Goal: Task Accomplishment & Management: Manage account settings

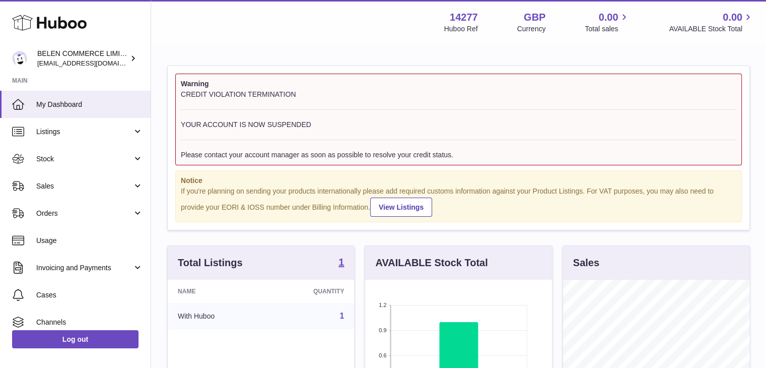
scroll to position [157, 187]
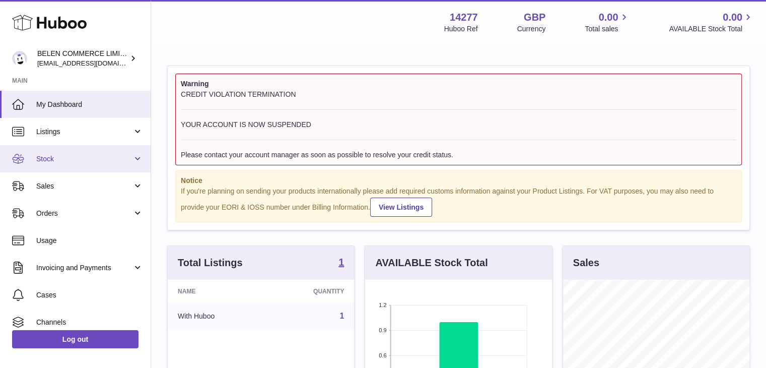
click at [82, 157] on span "Stock" at bounding box center [84, 159] width 96 height 10
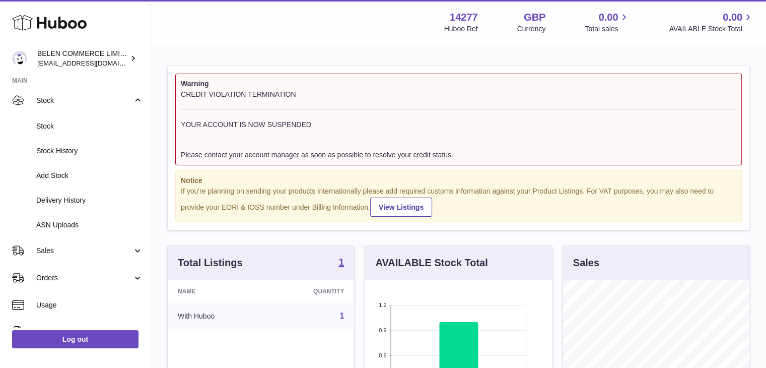
scroll to position [63, 0]
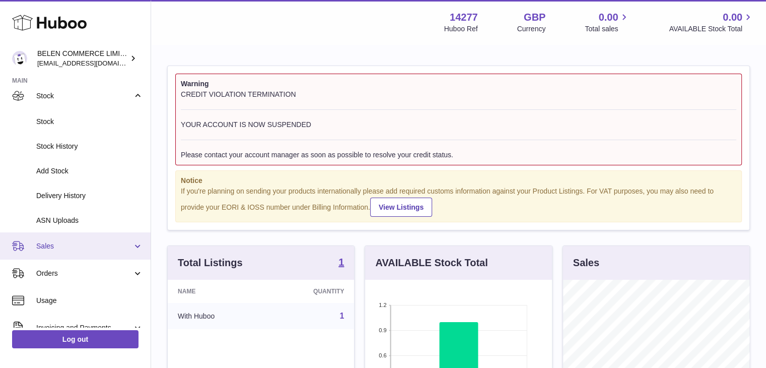
click at [64, 242] on span "Sales" at bounding box center [84, 246] width 96 height 10
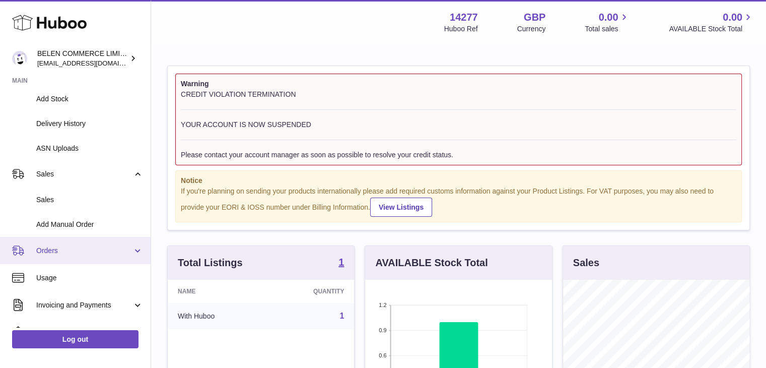
scroll to position [136, 0]
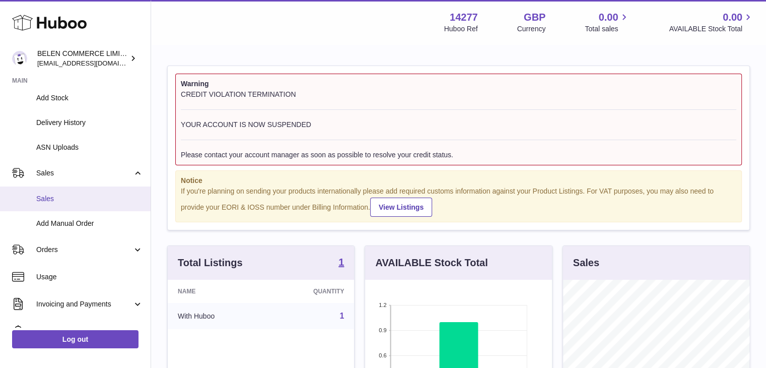
click at [97, 196] on span "Sales" at bounding box center [89, 199] width 107 height 10
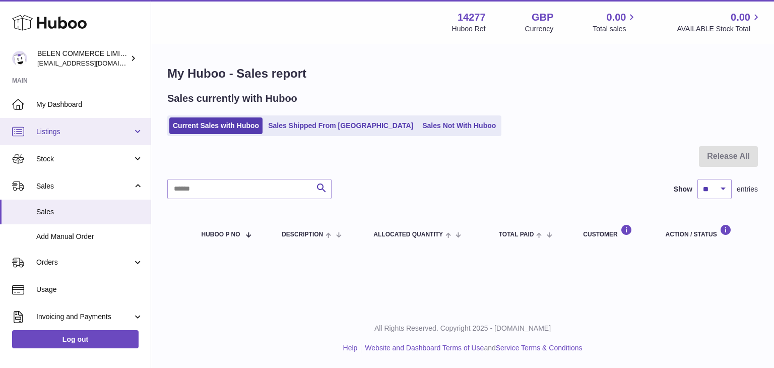
click at [84, 135] on span "Listings" at bounding box center [84, 132] width 96 height 10
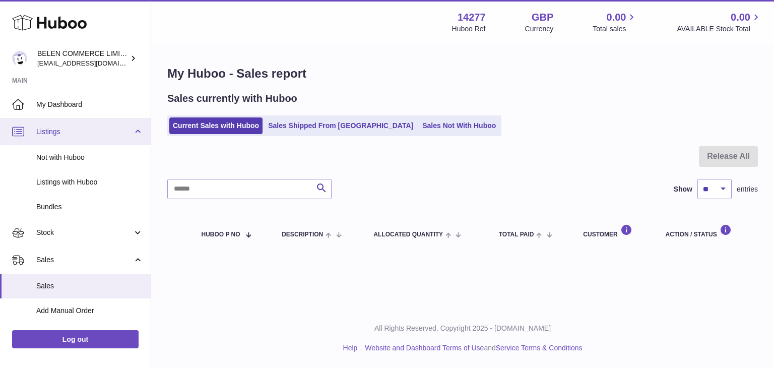
click at [84, 135] on span "Listings" at bounding box center [84, 132] width 96 height 10
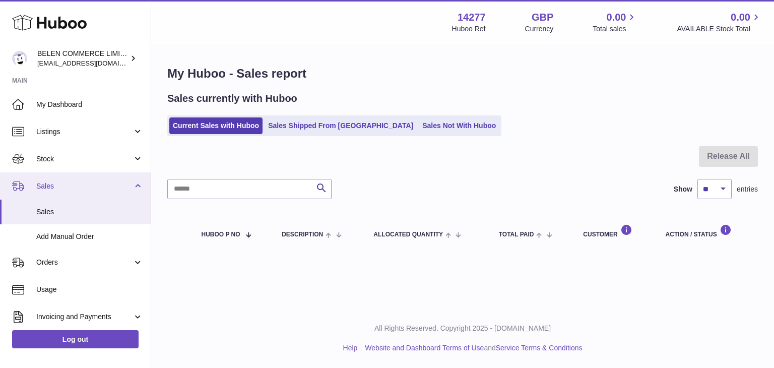
click at [73, 183] on span "Sales" at bounding box center [84, 186] width 96 height 10
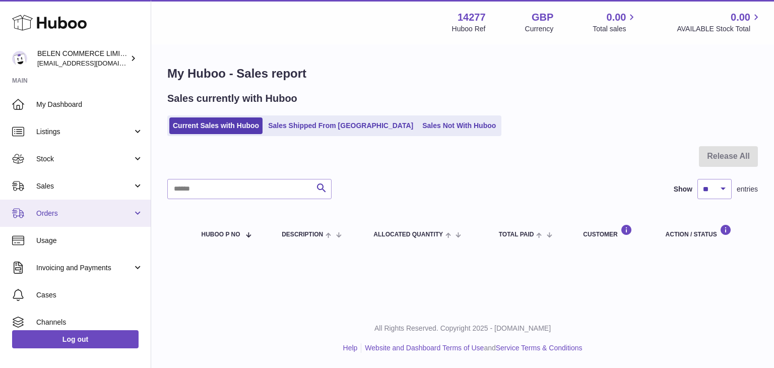
click at [73, 218] on link "Orders" at bounding box center [75, 213] width 151 height 27
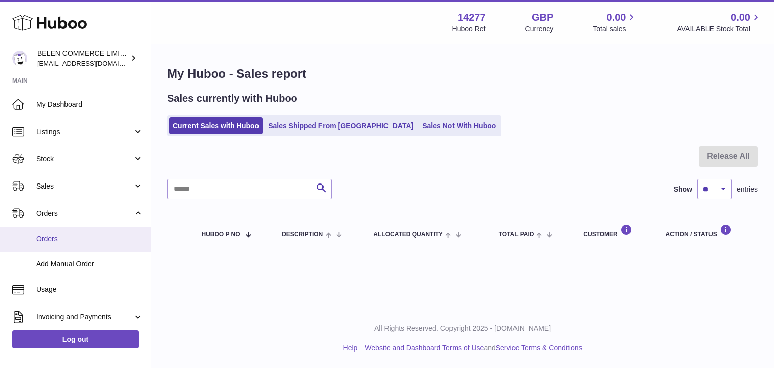
click at [70, 234] on span "Orders" at bounding box center [89, 239] width 107 height 10
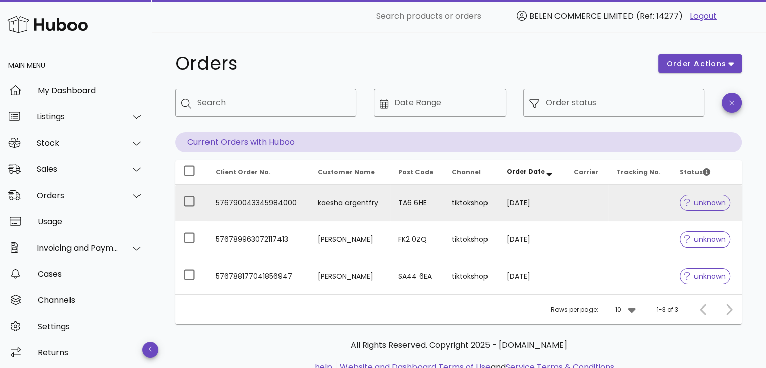
click at [692, 209] on span "unknown" at bounding box center [705, 202] width 50 height 16
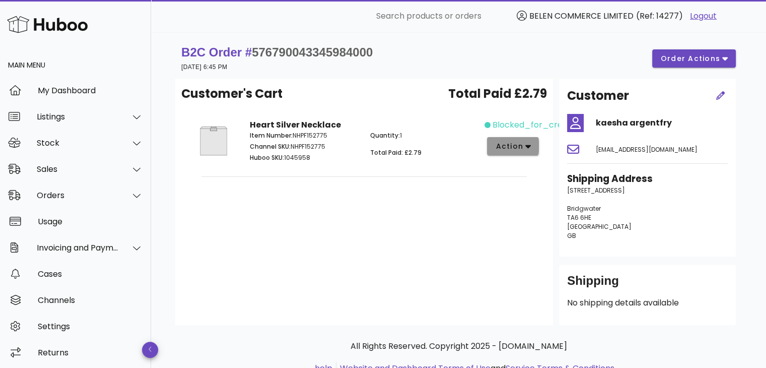
click at [517, 150] on span "action" at bounding box center [509, 146] width 28 height 11
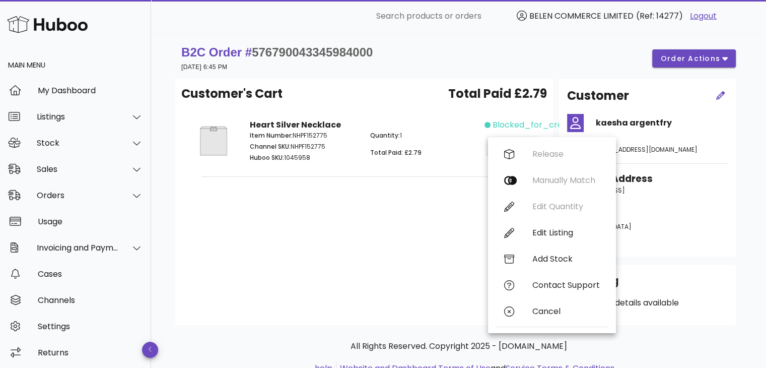
click at [519, 146] on div "Release Manually Match Edit Quantity Edit Listing Add Stock Contact Support Can…" at bounding box center [552, 235] width 112 height 188
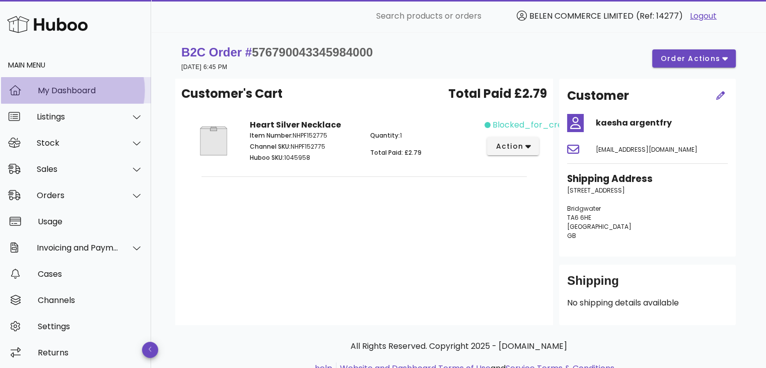
click at [87, 86] on div "My Dashboard" at bounding box center [90, 91] width 105 height 10
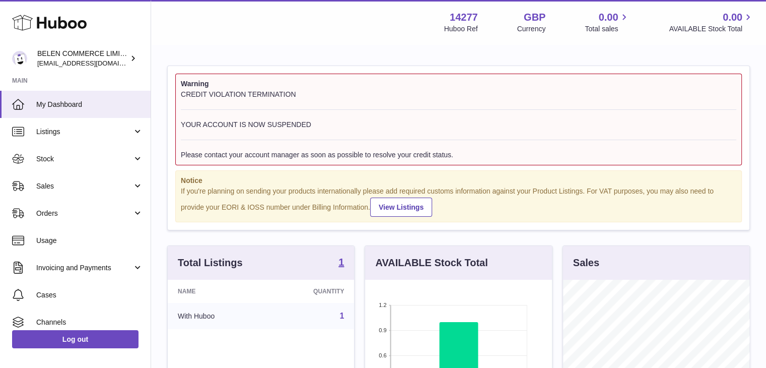
scroll to position [157, 187]
